Goal: Task Accomplishment & Management: Manage account settings

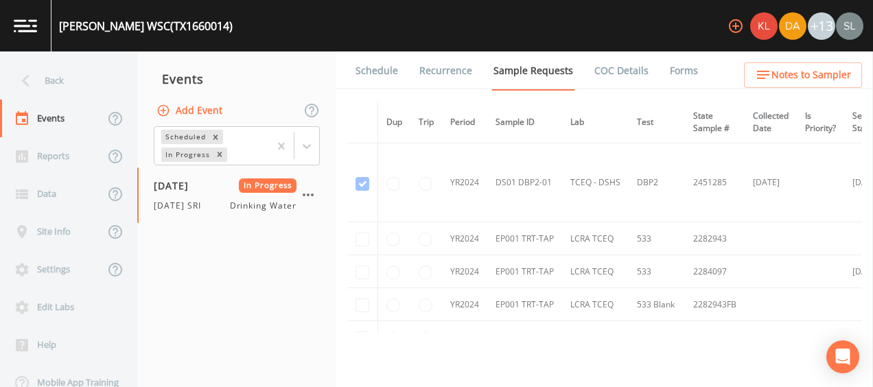
scroll to position [0, 15]
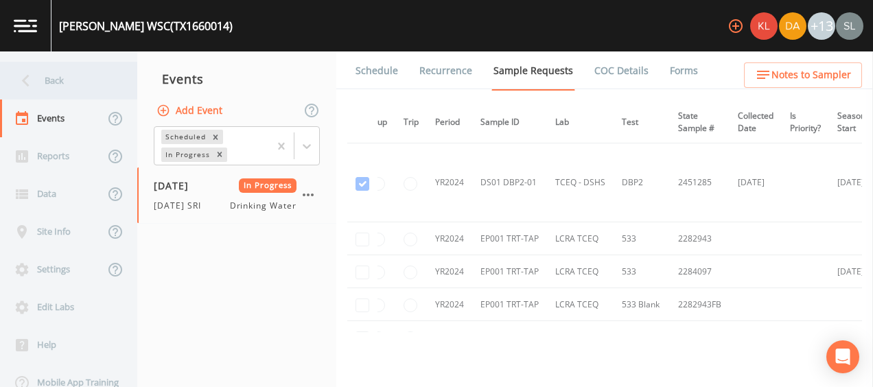
click at [54, 78] on div "Back" at bounding box center [62, 81] width 124 height 38
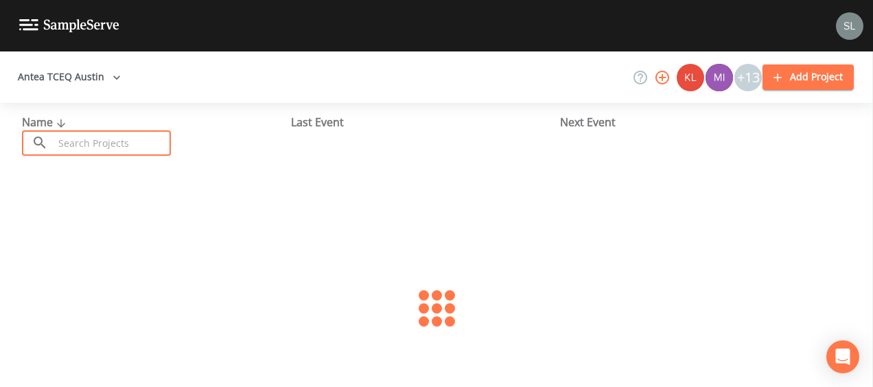
click at [106, 138] on input "text" at bounding box center [112, 142] width 117 height 25
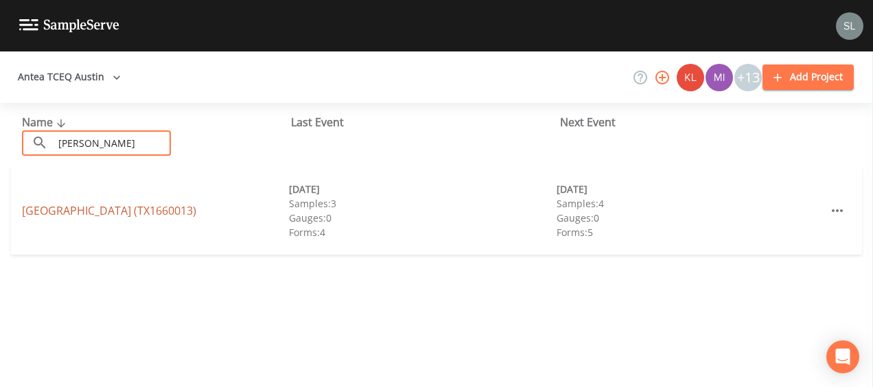
type input "[PERSON_NAME]"
click at [53, 203] on link "[GEOGRAPHIC_DATA] (TX1660013)" at bounding box center [109, 210] width 174 height 15
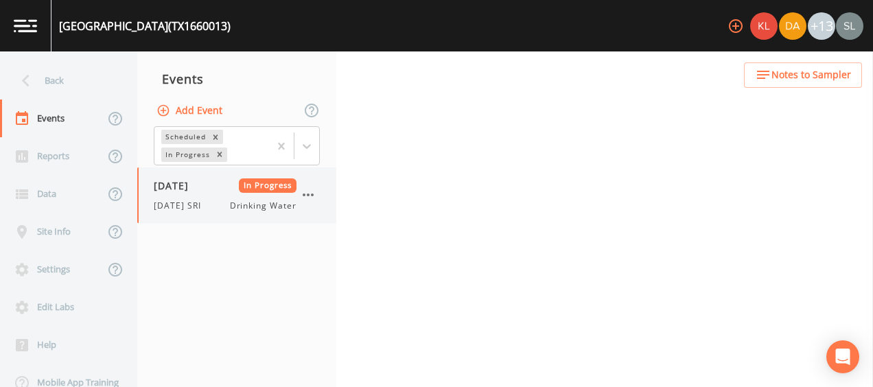
click at [206, 212] on div "[DATE] In Progress [DATE] SRI Drinking Water" at bounding box center [236, 196] width 199 height 56
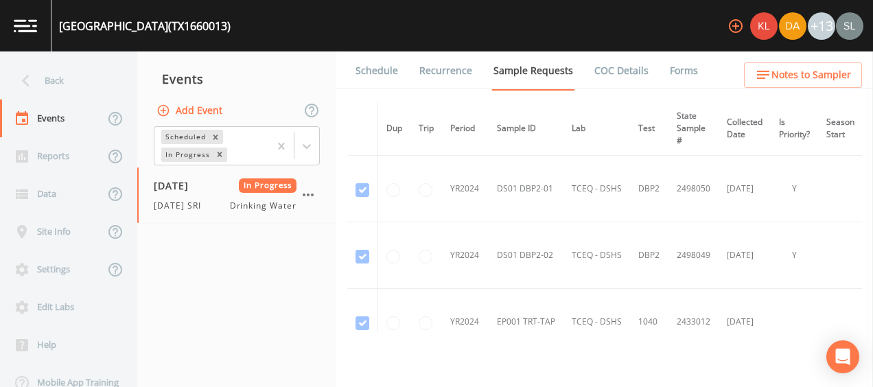
click at [678, 70] on link "Forms" at bounding box center [684, 70] width 32 height 38
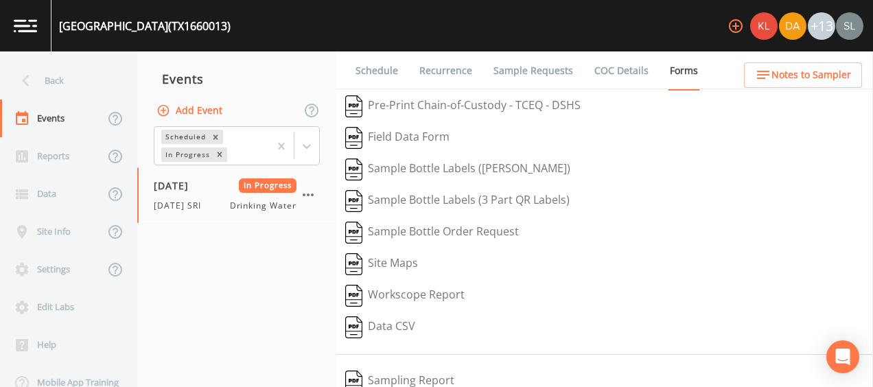
scroll to position [258, 0]
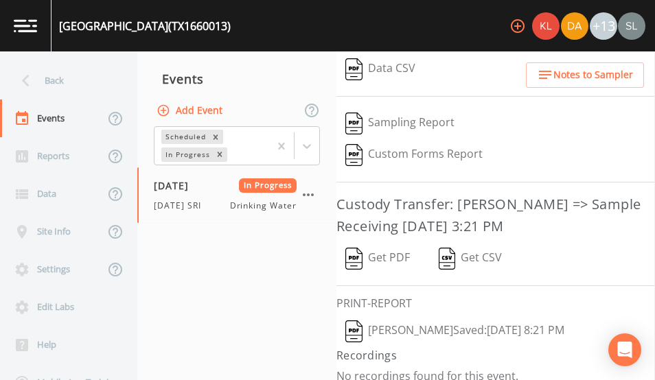
click at [433, 326] on button "[PERSON_NAME]  Saved: [DATE] 8:21 PM" at bounding box center [454, 332] width 237 height 32
click at [376, 248] on button "Get PDF" at bounding box center [377, 259] width 82 height 32
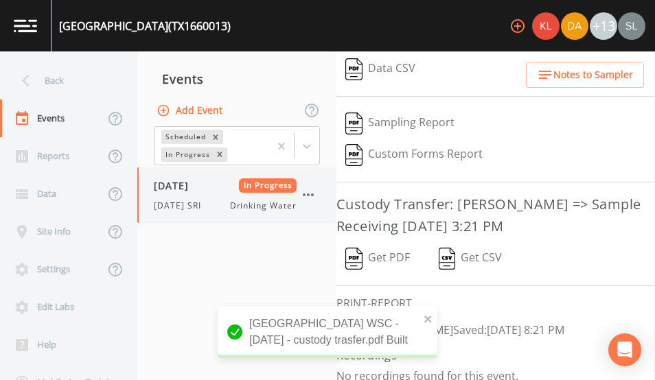
click at [309, 196] on icon "button" at bounding box center [308, 195] width 16 height 16
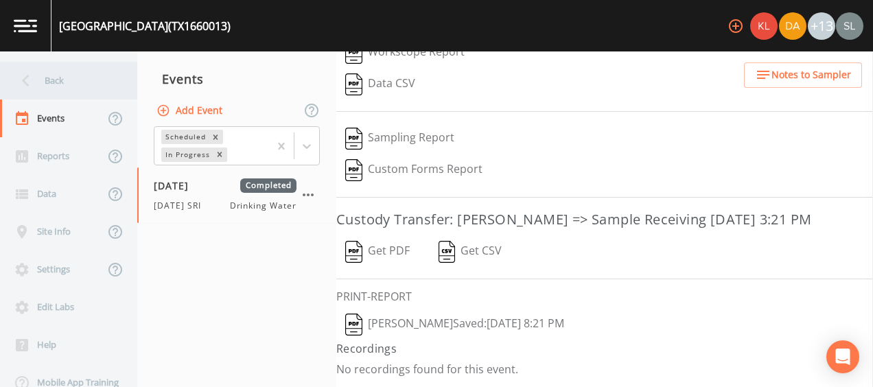
click at [60, 90] on div "Back" at bounding box center [62, 81] width 124 height 38
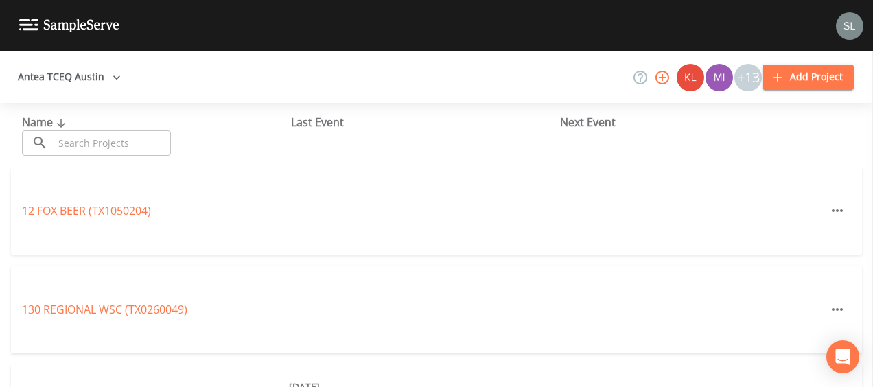
click at [87, 139] on input "text" at bounding box center [112, 142] width 117 height 25
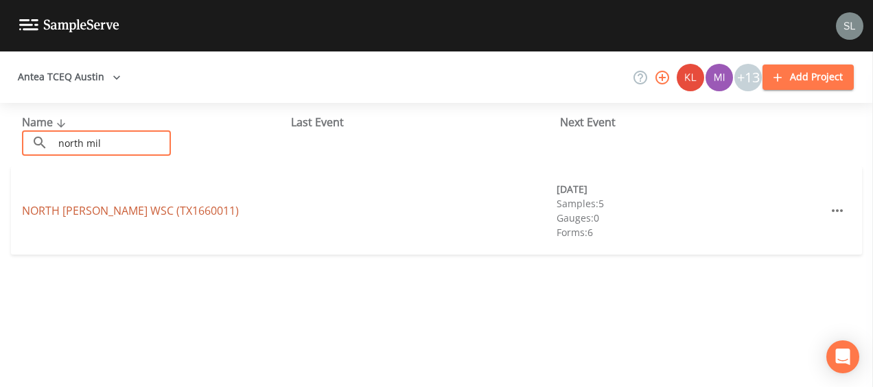
type input "north mil"
click at [54, 205] on link "NORTH [PERSON_NAME] WSC (TX1660011)" at bounding box center [130, 210] width 217 height 15
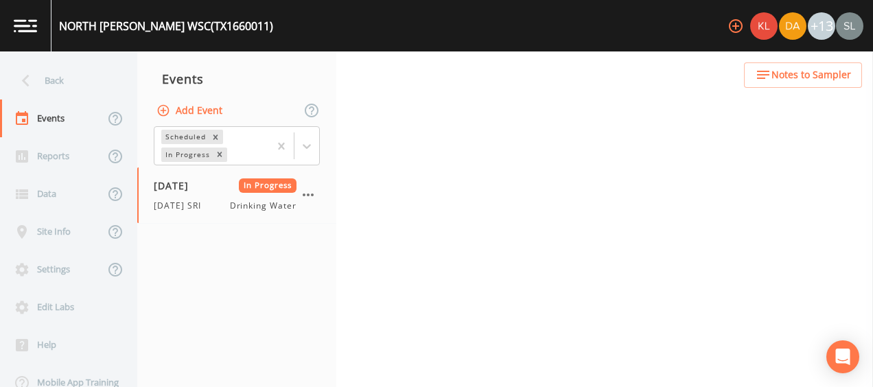
click at [216, 196] on div "[DATE] In Progress [DATE] SRI Drinking Water" at bounding box center [225, 196] width 143 height 34
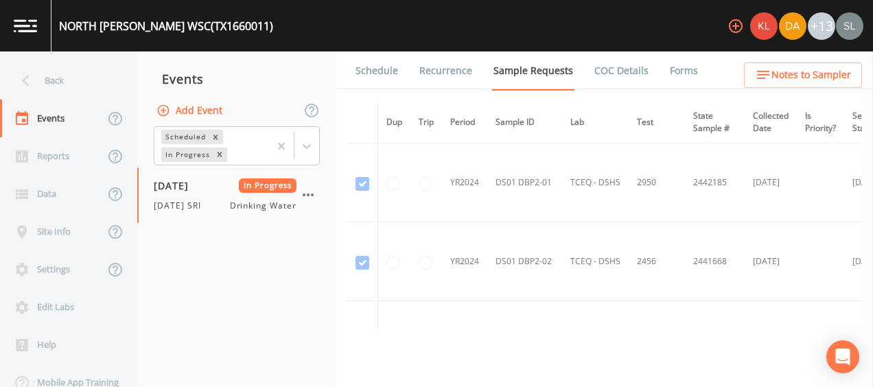
click at [668, 60] on link "Forms" at bounding box center [684, 70] width 32 height 38
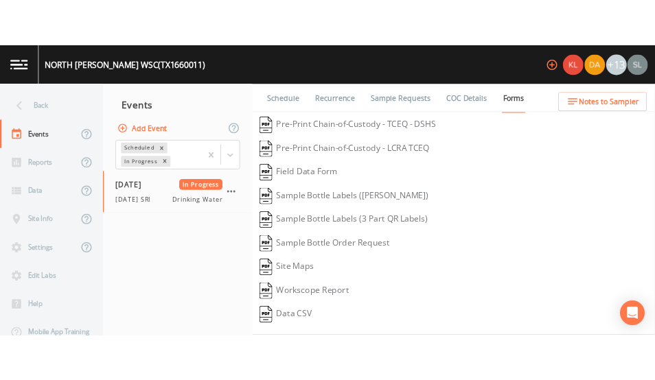
scroll to position [290, 0]
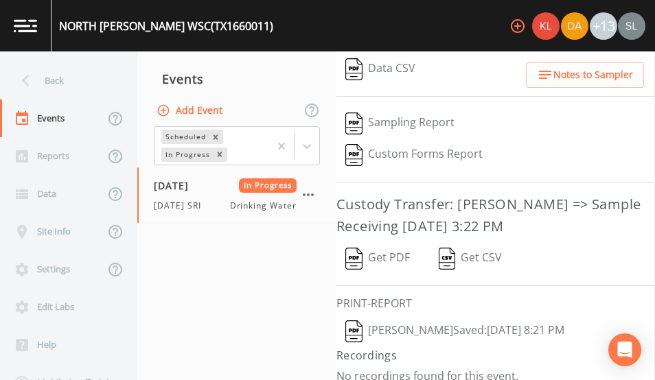
click at [443, 316] on button "[PERSON_NAME]  Saved: [DATE] 8:21 PM" at bounding box center [454, 332] width 237 height 32
click at [393, 256] on button "Get PDF" at bounding box center [377, 259] width 82 height 32
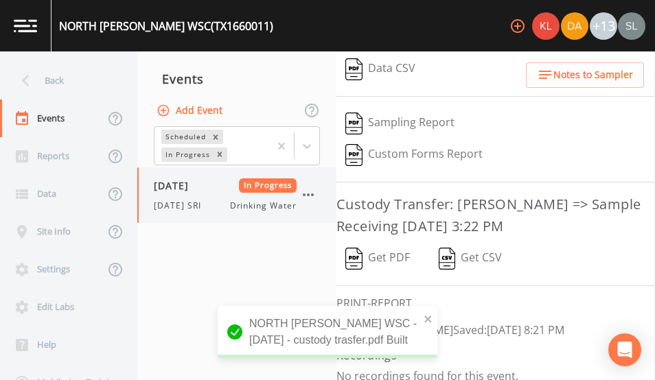
click at [308, 192] on icon "button" at bounding box center [308, 195] width 16 height 16
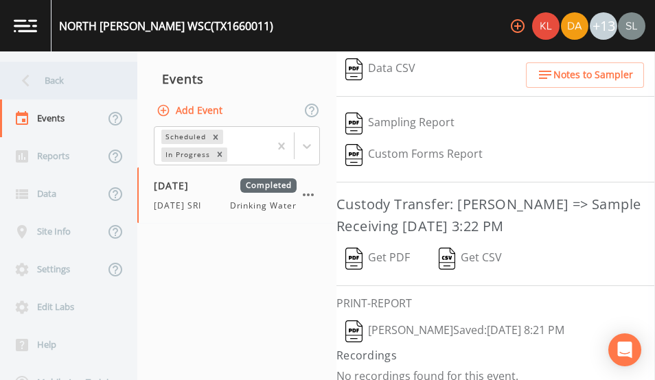
click at [54, 91] on div "Back" at bounding box center [62, 81] width 124 height 38
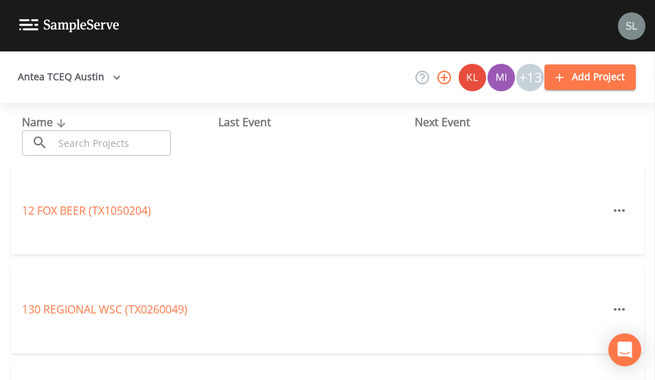
click at [100, 138] on input "text" at bounding box center [112, 142] width 117 height 25
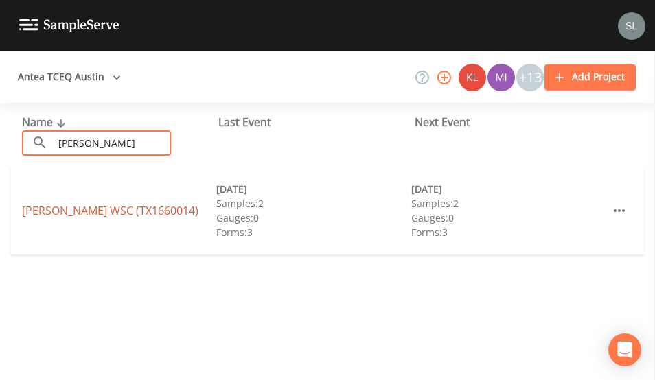
type input "[PERSON_NAME]"
click at [67, 211] on link "[PERSON_NAME] WSC (TX1660014)" at bounding box center [110, 210] width 176 height 15
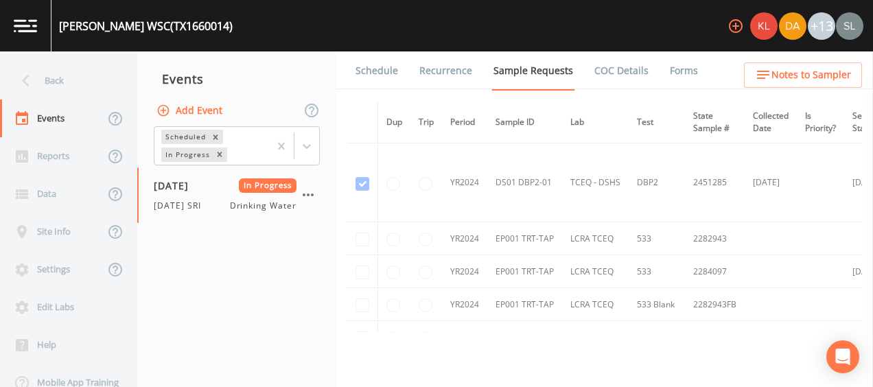
click at [673, 66] on link "Forms" at bounding box center [684, 70] width 32 height 38
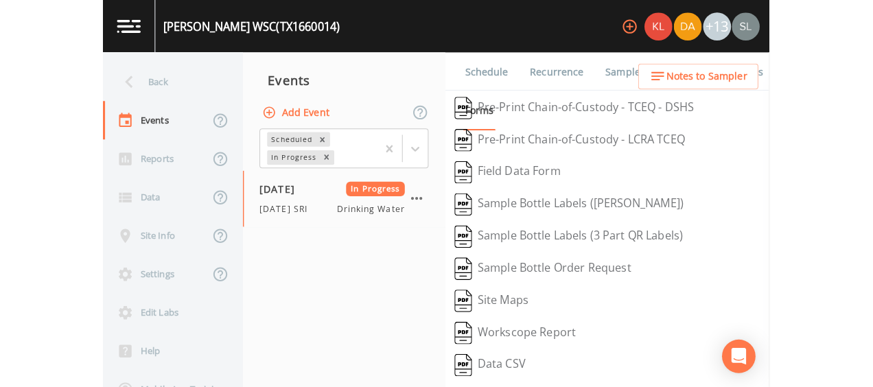
scroll to position [297, 0]
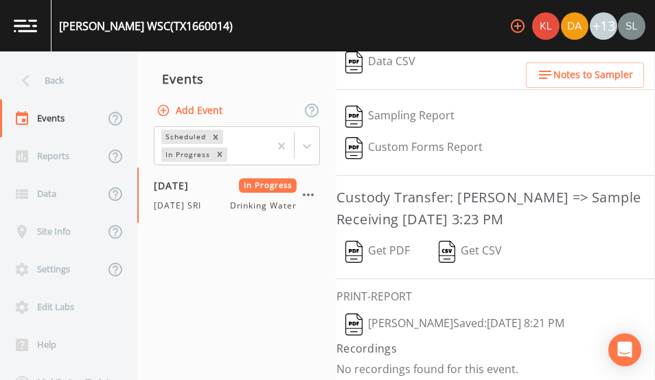
click at [430, 317] on button "[PERSON_NAME]  Saved: [DATE] 8:21 PM" at bounding box center [454, 325] width 237 height 32
click at [393, 240] on button "Get PDF" at bounding box center [377, 252] width 82 height 32
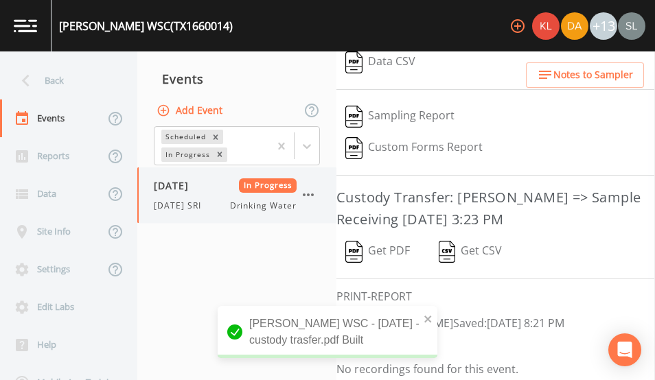
click at [311, 190] on icon "button" at bounding box center [308, 195] width 16 height 16
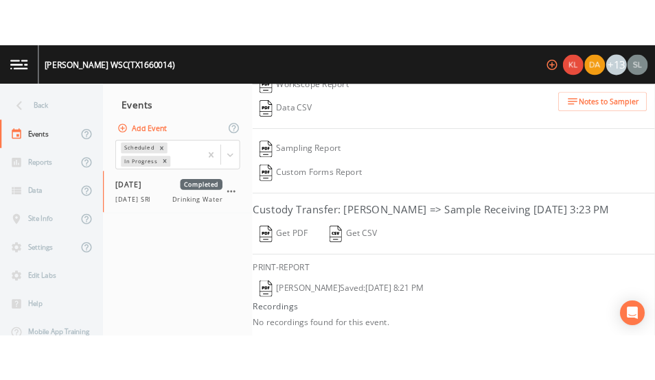
scroll to position [290, 0]
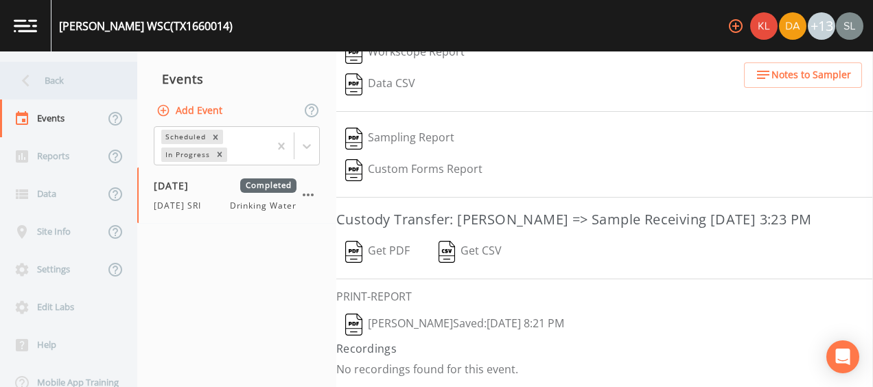
click at [41, 84] on div "Back" at bounding box center [62, 81] width 124 height 38
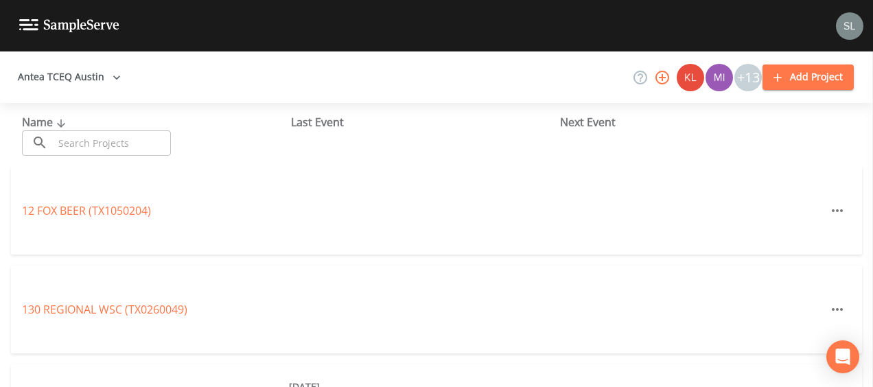
click at [110, 141] on input "text" at bounding box center [112, 142] width 117 height 25
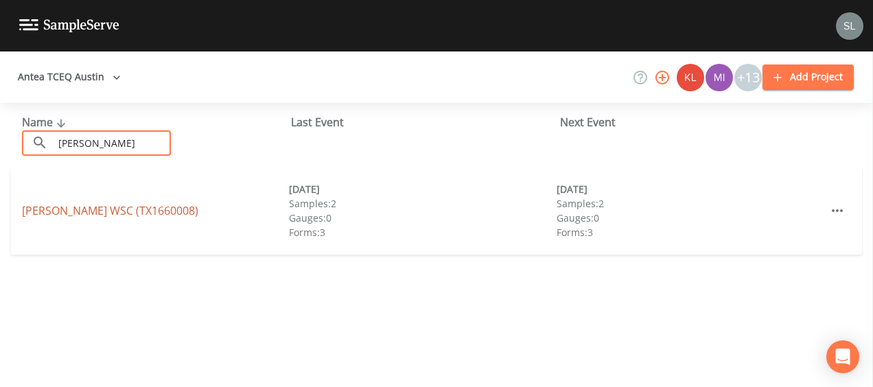
type input "[PERSON_NAME]"
click at [51, 216] on link "[PERSON_NAME] WSC (TX1660008)" at bounding box center [110, 210] width 176 height 15
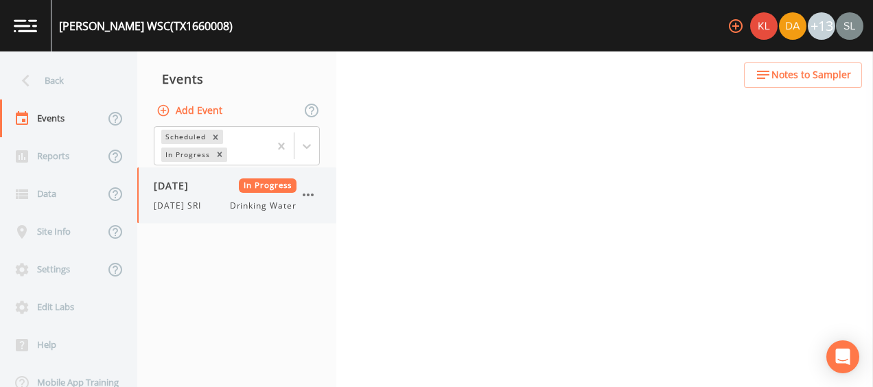
click at [198, 188] on span "[DATE]" at bounding box center [176, 186] width 45 height 14
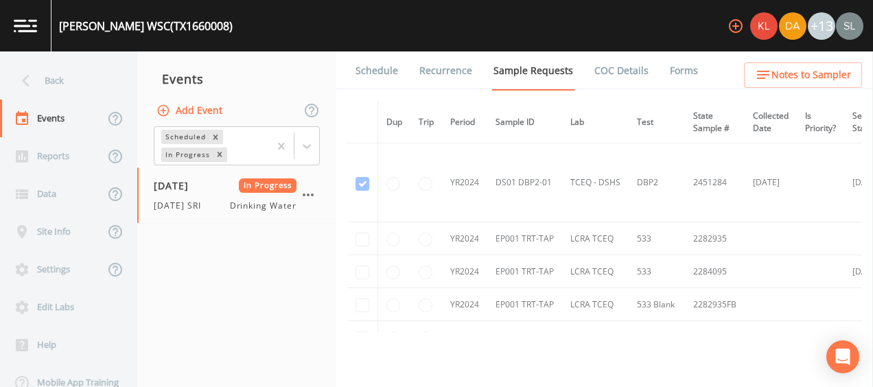
click at [684, 60] on link "Forms" at bounding box center [684, 70] width 32 height 38
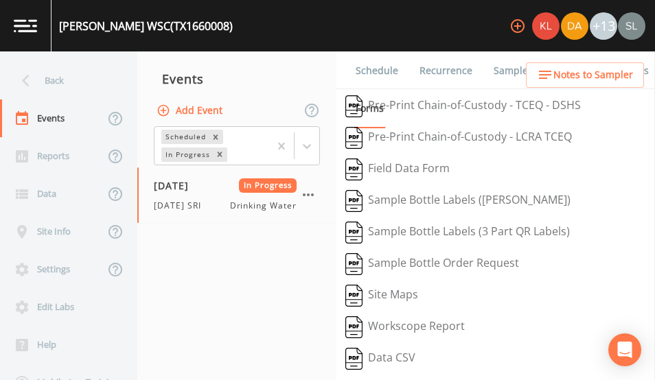
scroll to position [297, 0]
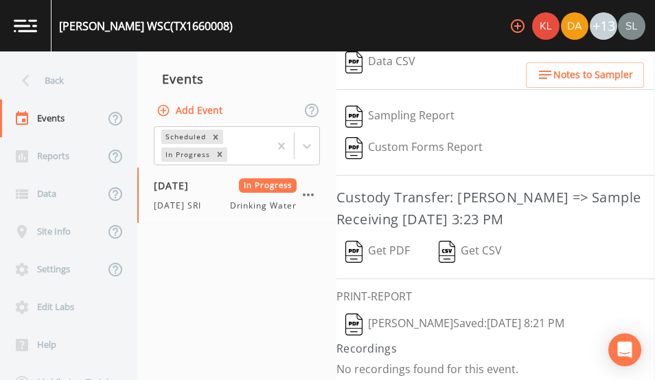
click at [413, 315] on button "[PERSON_NAME]  Saved: [DATE] 8:21 PM" at bounding box center [454, 325] width 237 height 32
click at [292, 299] on nav "Events Add Event Scheduled In Progress [DATE] In Progress [DATE] SRI Drinking W…" at bounding box center [236, 215] width 199 height 329
click at [393, 242] on button "Get PDF" at bounding box center [377, 252] width 82 height 32
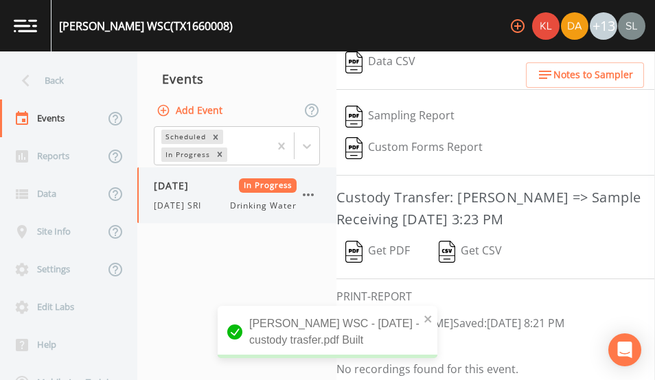
click at [311, 192] on icon "button" at bounding box center [308, 195] width 16 height 16
